Goal: Find specific page/section: Find specific page/section

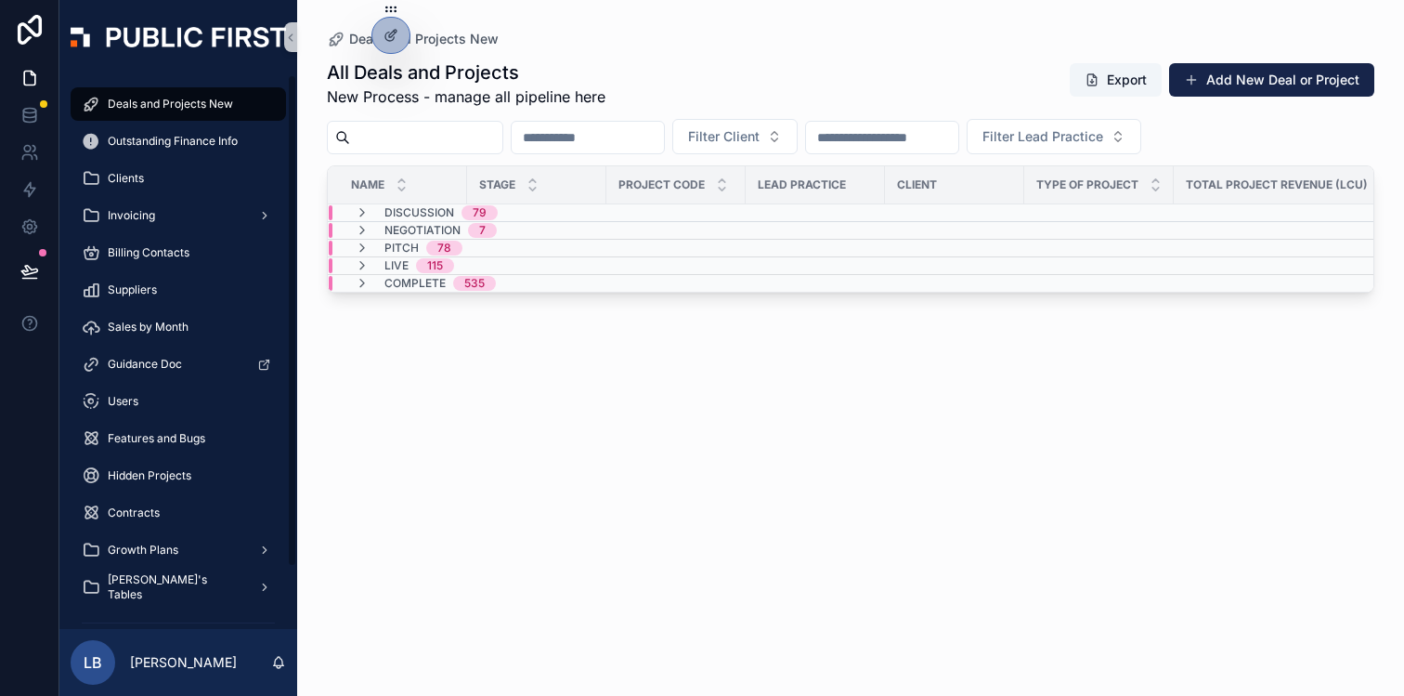
click at [165, 98] on span "Deals and Projects New" at bounding box center [170, 104] width 125 height 15
click at [452, 263] on span "115" at bounding box center [435, 265] width 38 height 15
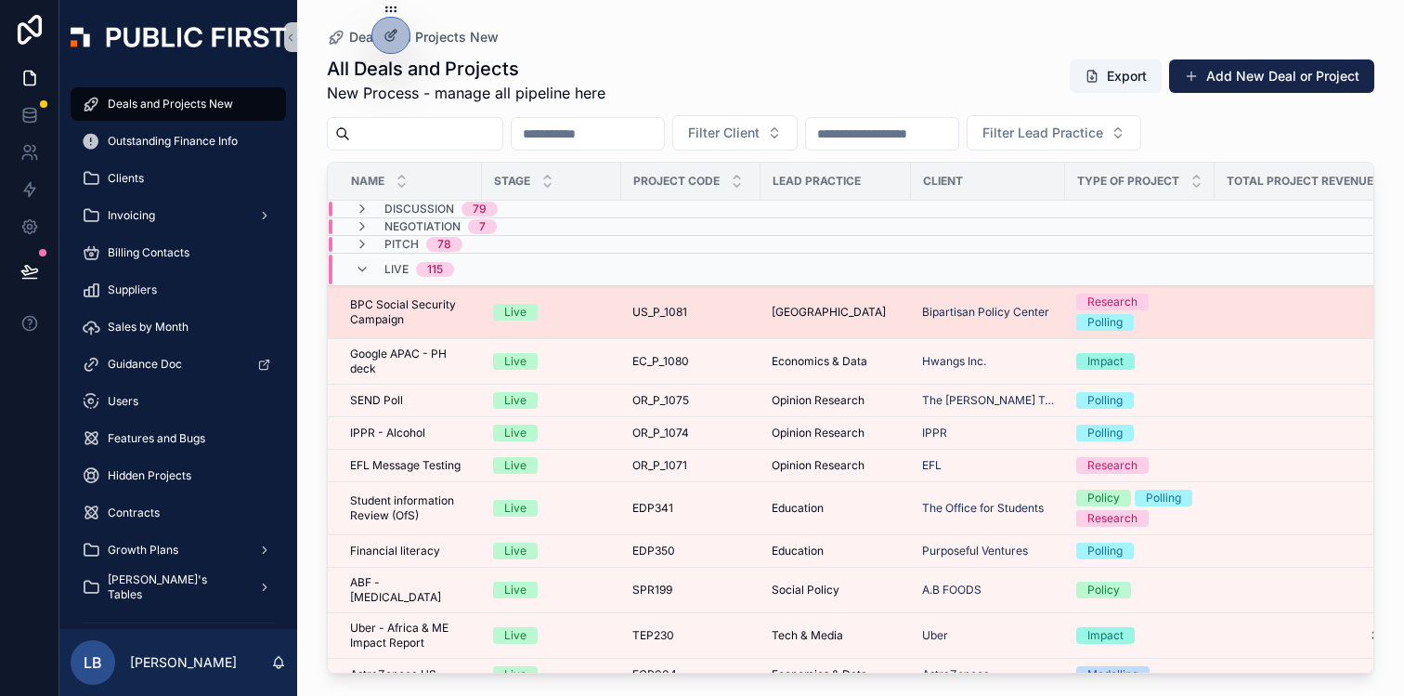
click at [589, 308] on div "Live" at bounding box center [551, 312] width 117 height 17
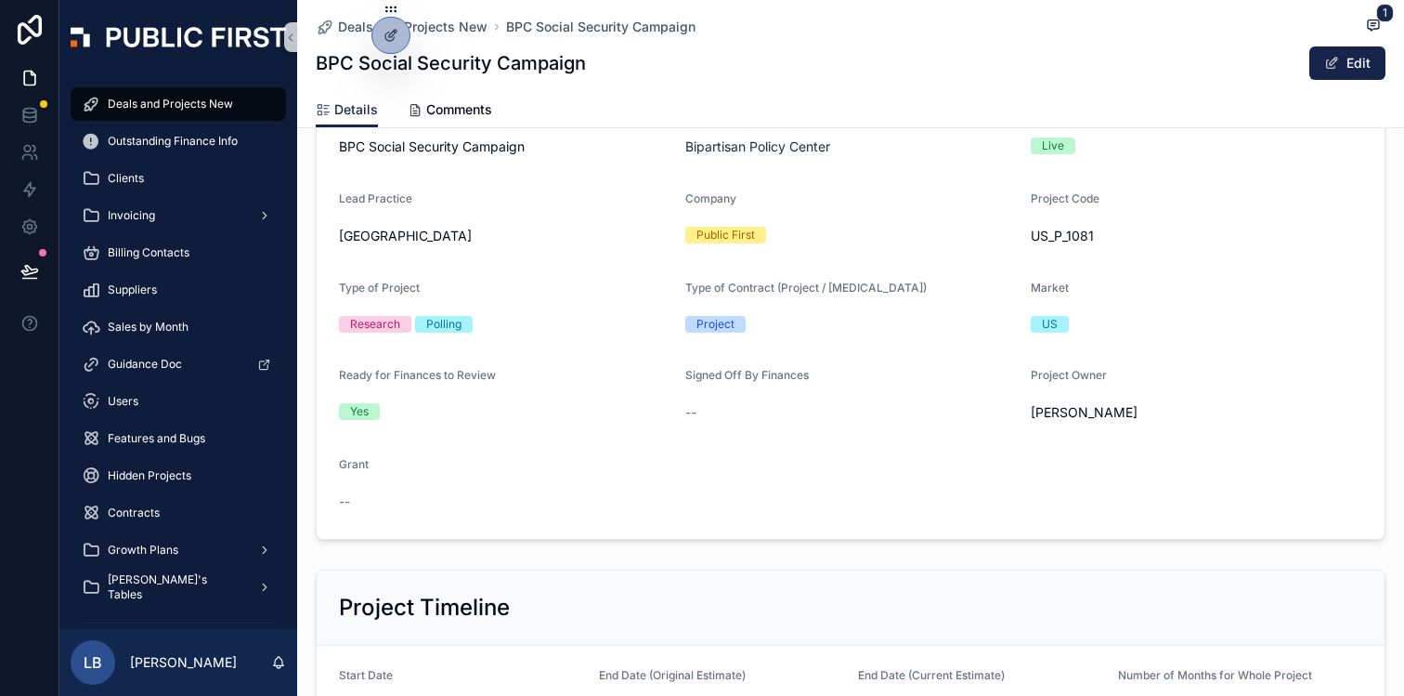
scroll to position [150, 0]
